Goal: Task Accomplishment & Management: Manage account settings

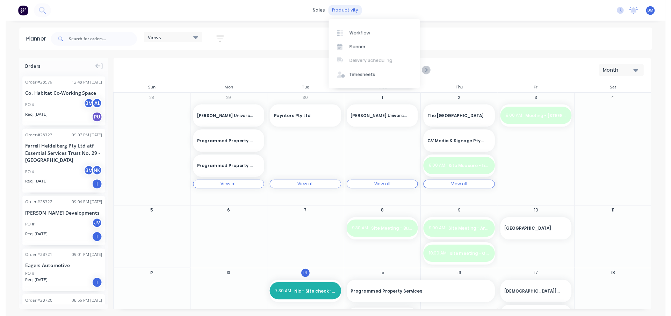
scroll to position [70, 0]
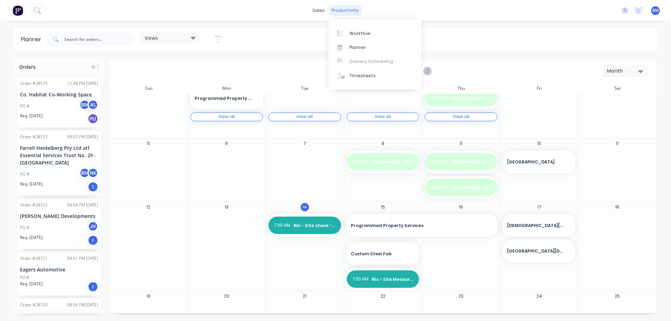
click at [348, 9] on div "productivity" at bounding box center [345, 10] width 34 height 10
click at [353, 33] on div "Workflow" at bounding box center [359, 33] width 21 height 6
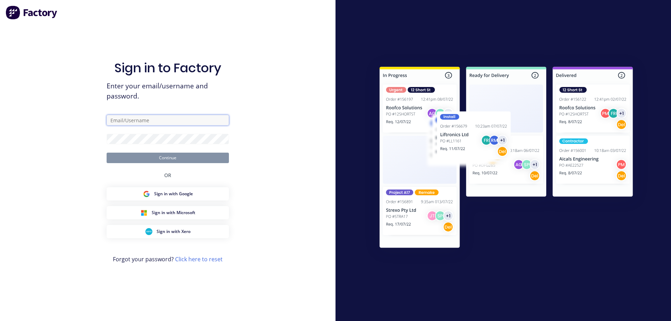
type input "[EMAIL_ADDRESS][DOMAIN_NAME]"
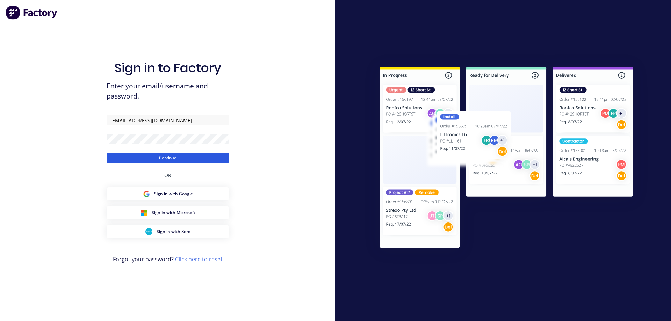
click at [177, 159] on button "Continue" at bounding box center [168, 158] width 122 height 10
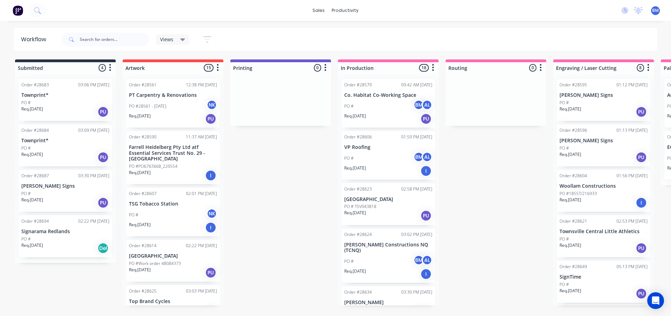
click at [367, 148] on p "VP Roofing" at bounding box center [388, 147] width 88 height 6
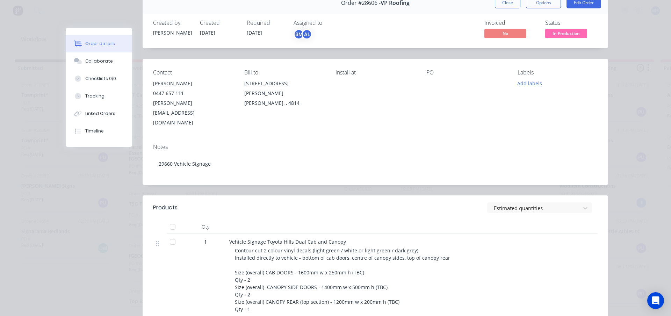
scroll to position [70, 0]
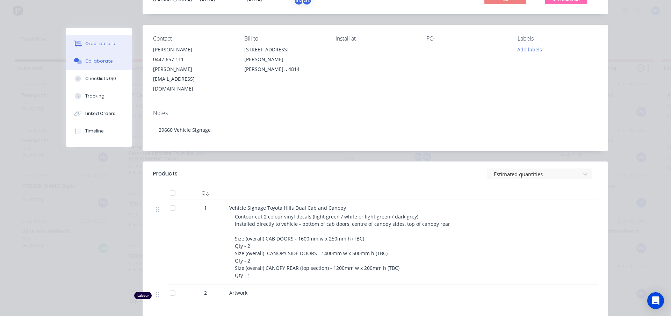
click at [90, 57] on button "Collaborate" at bounding box center [99, 60] width 66 height 17
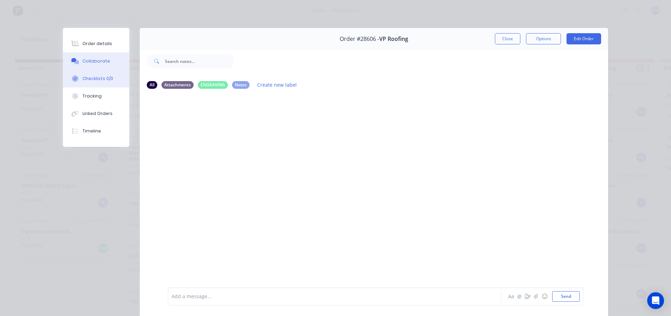
click at [93, 75] on button "Checklists 0/0" at bounding box center [96, 78] width 66 height 17
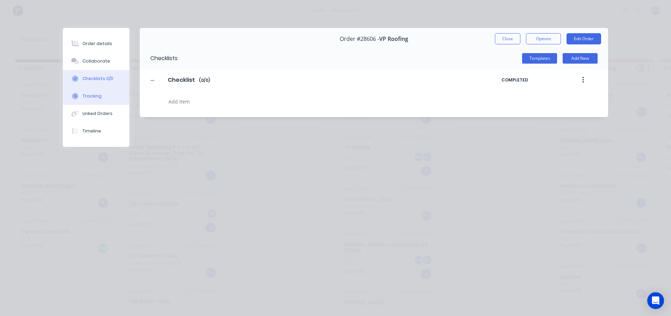
click at [96, 96] on div "Tracking" at bounding box center [91, 96] width 19 height 6
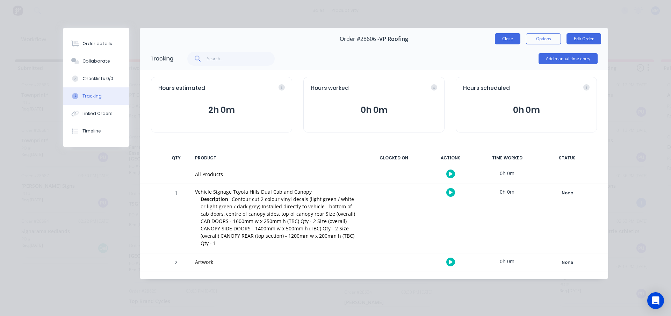
click at [507, 39] on button "Close" at bounding box center [508, 38] width 26 height 11
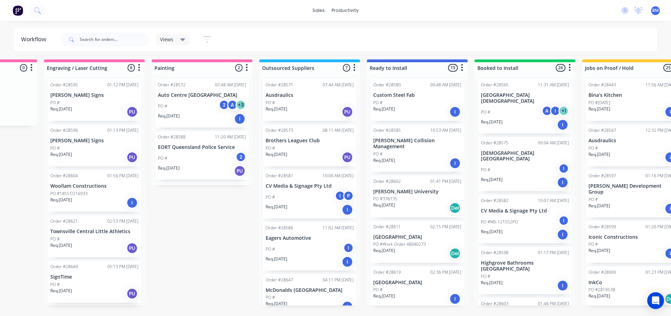
scroll to position [0, 510]
click at [284, 96] on p "Ausdraulics" at bounding box center [309, 95] width 88 height 6
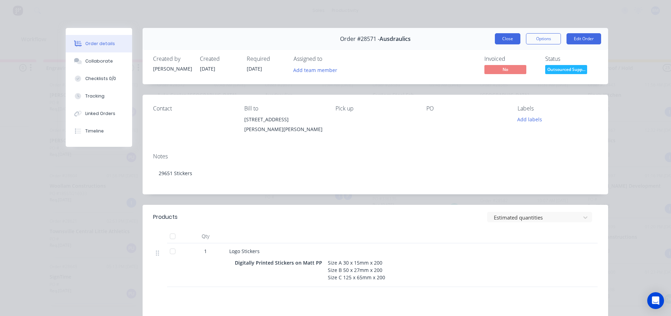
click at [499, 36] on button "Close" at bounding box center [508, 38] width 26 height 11
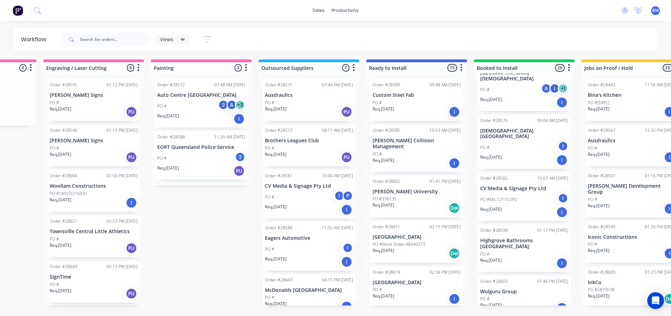
scroll to position [35, 0]
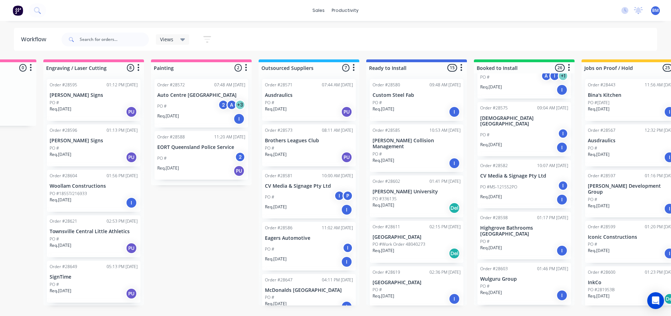
click at [621, 234] on p "Iconic Constructions" at bounding box center [632, 237] width 88 height 6
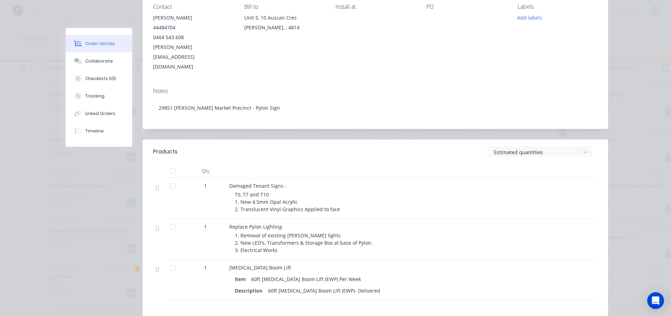
scroll to position [0, 0]
